Goal: Navigation & Orientation: Find specific page/section

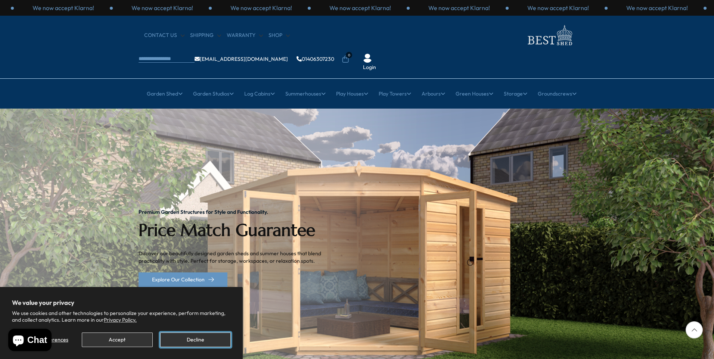
click at [207, 339] on button "Decline" at bounding box center [195, 340] width 71 height 15
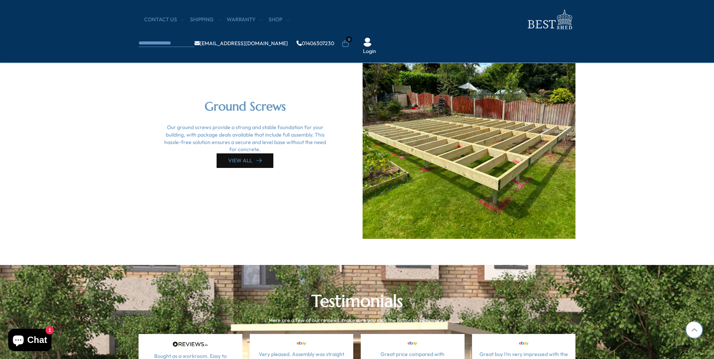
scroll to position [1831, 0]
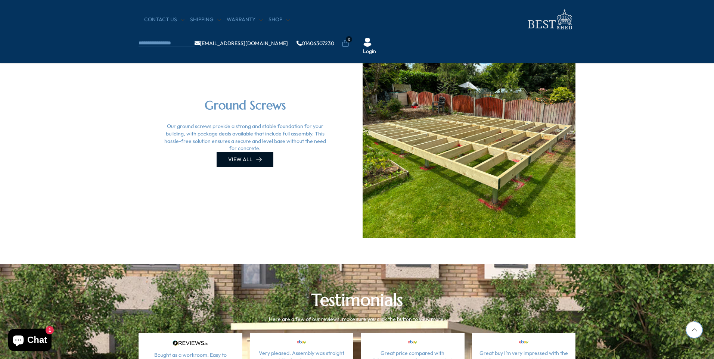
click at [238, 158] on link "VIEW ALL" at bounding box center [245, 159] width 57 height 15
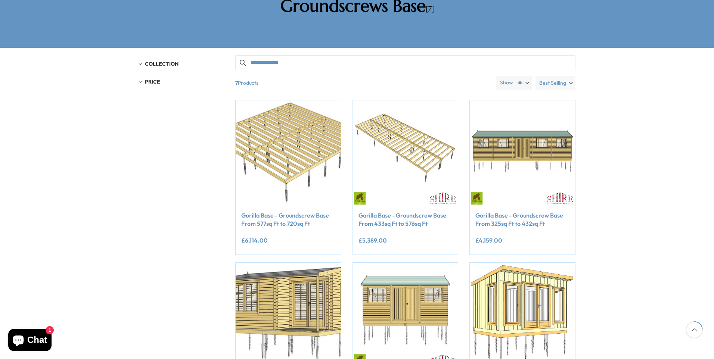
scroll to position [149, 0]
